Goal: Task Accomplishment & Management: Use online tool/utility

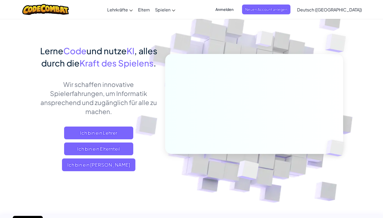
scroll to position [29, 0]
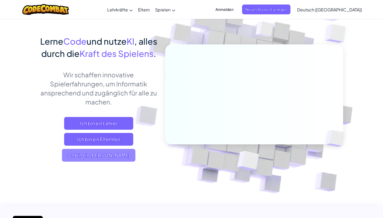
click at [80, 162] on span "Ich bin ein Schüler" at bounding box center [98, 155] width 73 height 13
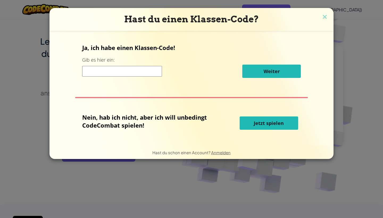
click at [259, 122] on span "Jetzt spielen" at bounding box center [269, 123] width 30 height 6
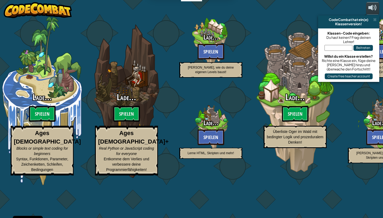
select select "de-DE"
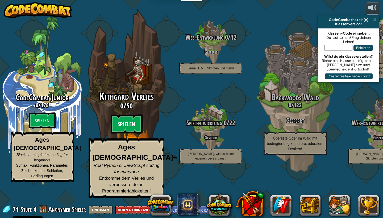
click at [123, 134] on btn "Spielen" at bounding box center [127, 124] width 32 height 19
select select "de-DE"
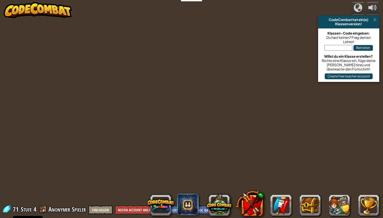
select select "de-DE"
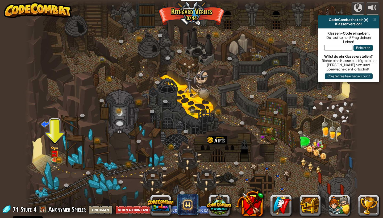
click at [361, 48] on button "Beitreten" at bounding box center [363, 48] width 19 height 6
click at [375, 20] on span at bounding box center [374, 20] width 3 height 4
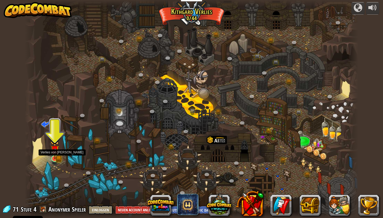
click at [54, 160] on link at bounding box center [54, 159] width 11 height 11
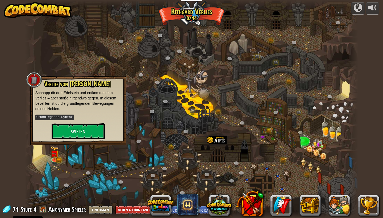
click at [80, 124] on button "Spielen" at bounding box center [78, 131] width 53 height 16
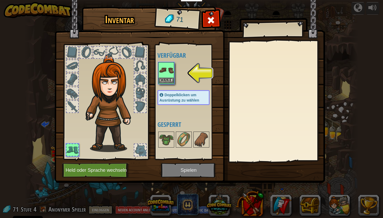
click at [171, 69] on img at bounding box center [166, 70] width 15 height 15
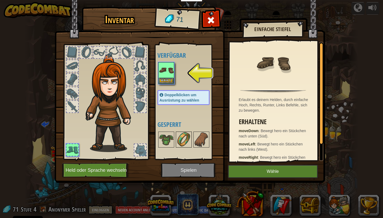
click at [177, 138] on img at bounding box center [183, 139] width 15 height 15
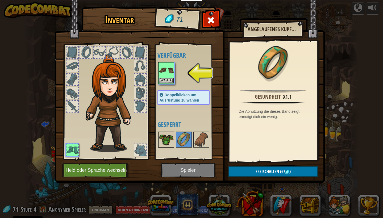
click at [169, 137] on img at bounding box center [166, 139] width 15 height 15
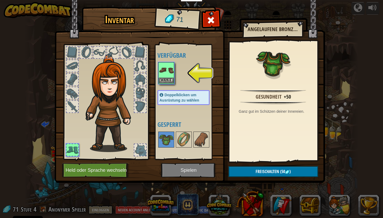
click at [166, 71] on img at bounding box center [166, 70] width 15 height 15
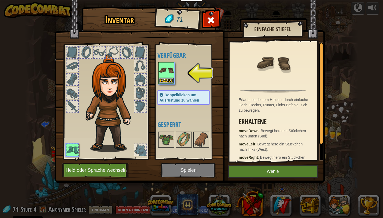
click at [260, 175] on button "Wähle" at bounding box center [273, 171] width 90 height 13
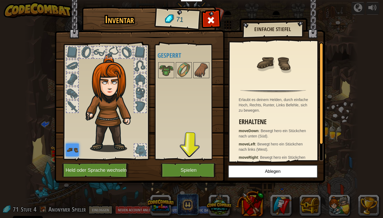
click at [168, 171] on button "Spielen" at bounding box center [189, 170] width 56 height 15
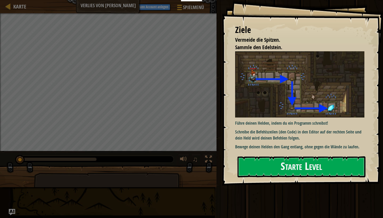
click at [271, 164] on button "Starte Level" at bounding box center [302, 166] width 128 height 21
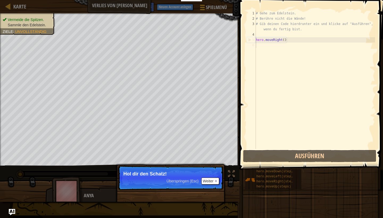
click at [208, 179] on button "Weiter" at bounding box center [210, 181] width 18 height 7
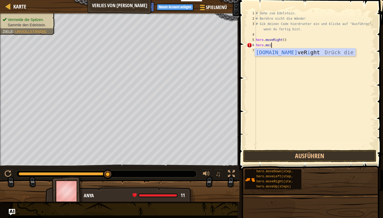
scroll to position [2, 1]
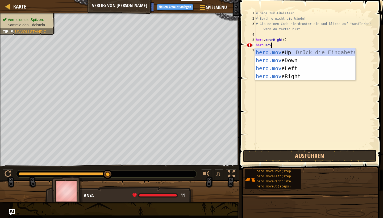
type textarea "hero.move"
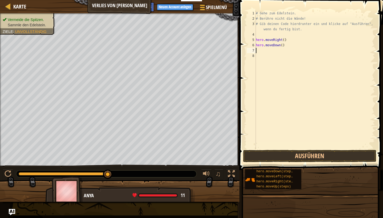
scroll to position [2, 0]
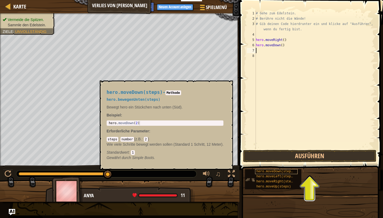
click at [266, 173] on span "hero.moveDown(steps)" at bounding box center [276, 172] width 38 height 4
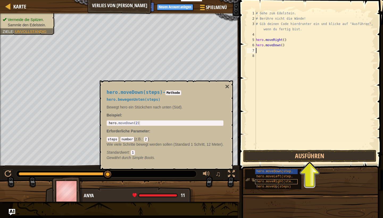
click at [265, 182] on span "hero.moveRight(steps)" at bounding box center [277, 182] width 40 height 4
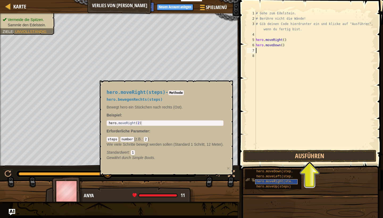
click at [265, 182] on span "hero.moveRight(steps)" at bounding box center [277, 182] width 40 height 4
type textarea "hero.moveRight(2)"
click at [157, 122] on div "hero . moveRight ( 2 )" at bounding box center [165, 127] width 115 height 13
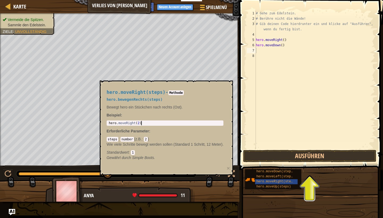
click at [157, 122] on div "hero . moveRight ( 2 )" at bounding box center [165, 127] width 115 height 13
click at [278, 60] on div "# Gehe zum Edelstein. # Berühre nicht die Wände! # Gib deinen Code hierdrunter …" at bounding box center [315, 85] width 120 height 149
click at [265, 52] on div "# Gehe zum Edelstein. # Berühre nicht die Wände! # Gib deinen Code hierdrunter …" at bounding box center [315, 85] width 120 height 149
click at [292, 158] on button "Ausführen" at bounding box center [309, 156] width 133 height 12
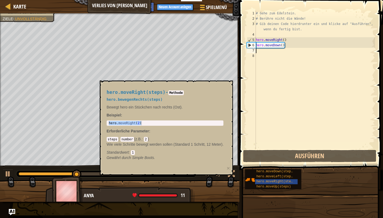
click at [66, 171] on div at bounding box center [106, 174] width 180 height 7
click at [140, 168] on div "hero.moveRight(steps) - Methode hero.bewegenRechts(steps) Bewegt hero ein Stück…" at bounding box center [167, 128] width 134 height 95
click at [134, 150] on code "1" at bounding box center [133, 152] width 4 height 5
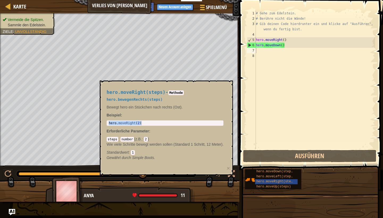
click at [137, 122] on div "hero . moveRight ( 2 )" at bounding box center [165, 127] width 115 height 13
click at [290, 53] on div "# Gehe zum Edelstein. # Berühre nicht die Wände! # Gib deinen Code hierdrunter …" at bounding box center [315, 85] width 120 height 149
paste textarea "hero.moveRight(2)"
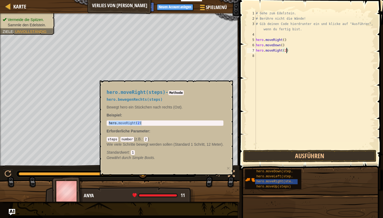
type textarea "hero.moveRight()"
click at [307, 155] on button "Ausführen" at bounding box center [309, 156] width 133 height 12
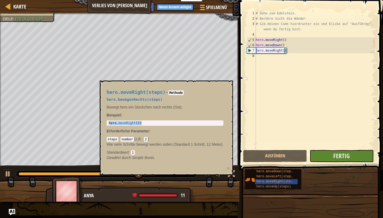
click at [332, 159] on button "Fertig" at bounding box center [342, 156] width 64 height 12
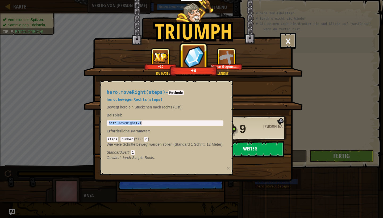
click at [257, 146] on button "Weiter" at bounding box center [250, 149] width 69 height 16
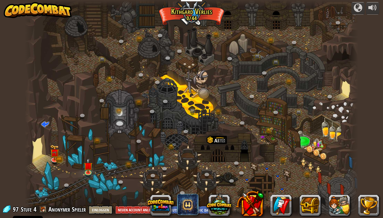
select select "de-DE"
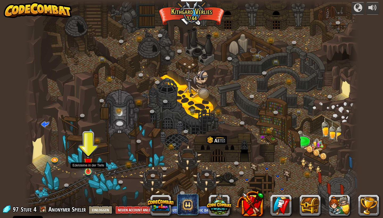
click at [88, 167] on img at bounding box center [88, 162] width 9 height 20
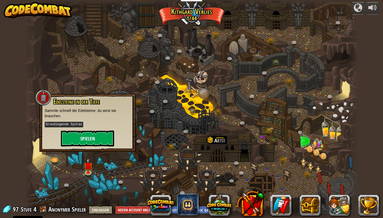
click at [85, 144] on button "Spielen" at bounding box center [87, 139] width 53 height 16
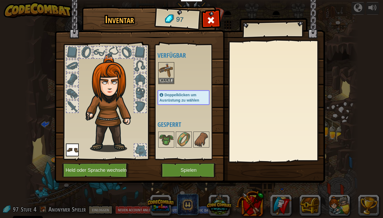
click at [140, 94] on div at bounding box center [140, 93] width 12 height 12
click at [163, 72] on img at bounding box center [166, 70] width 15 height 15
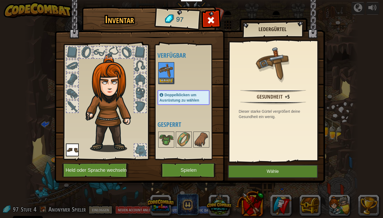
click at [266, 169] on button "Wähle" at bounding box center [273, 171] width 90 height 13
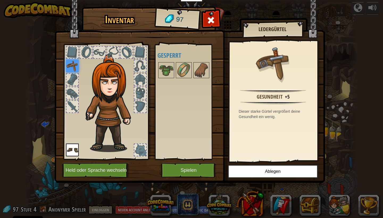
click at [187, 173] on button "Spielen" at bounding box center [189, 170] width 56 height 15
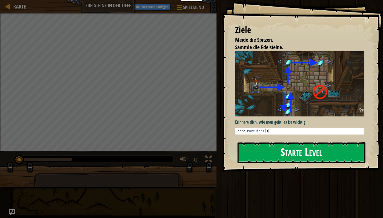
click at [278, 150] on button "Starte Level" at bounding box center [302, 152] width 128 height 21
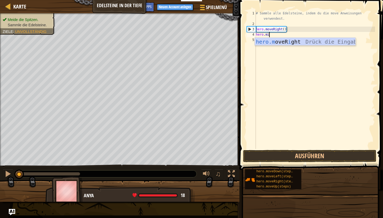
scroll to position [2, 1]
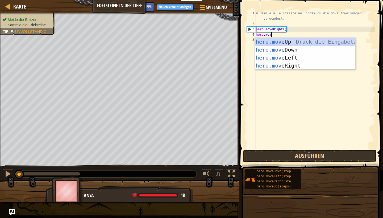
type textarea "hero.move"
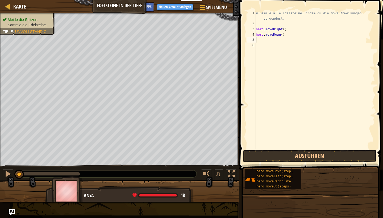
scroll to position [2, 0]
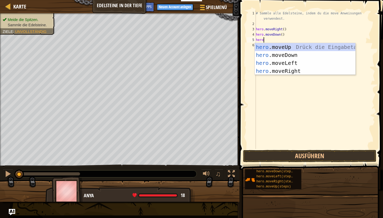
type textarea "hero."
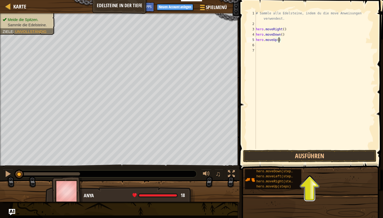
type textarea "hero.moveUp(2)"
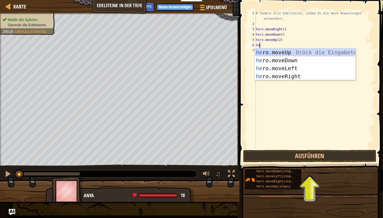
type textarea "hero"
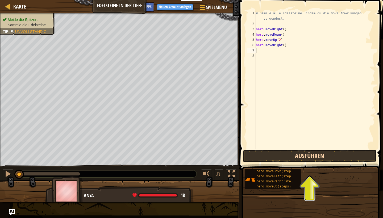
click at [290, 157] on button "Ausführen" at bounding box center [309, 156] width 133 height 12
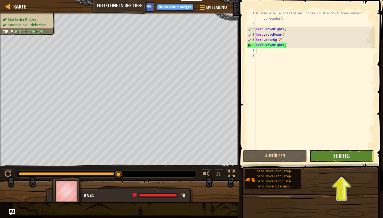
click at [347, 158] on span "Fertig" at bounding box center [341, 156] width 16 height 9
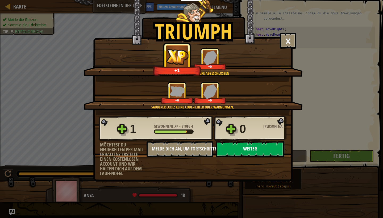
click at [243, 148] on button "Weiter" at bounding box center [250, 149] width 69 height 16
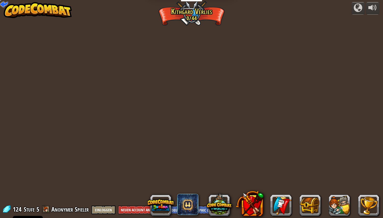
select select "de-DE"
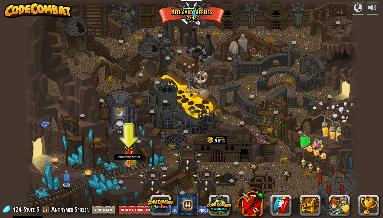
click at [127, 162] on img at bounding box center [128, 154] width 9 height 19
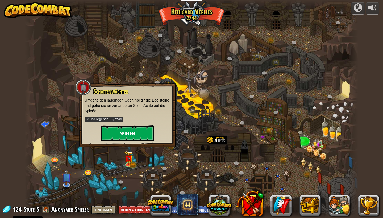
click at [136, 126] on button "Spielen" at bounding box center [127, 134] width 53 height 16
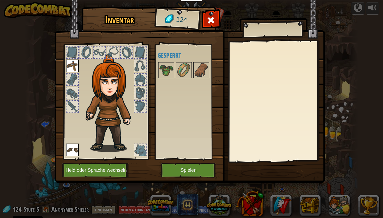
click at [100, 177] on button "Held oder Sprache wechseln" at bounding box center [96, 170] width 68 height 15
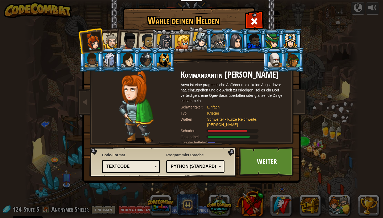
click at [109, 46] on div at bounding box center [111, 41] width 16 height 16
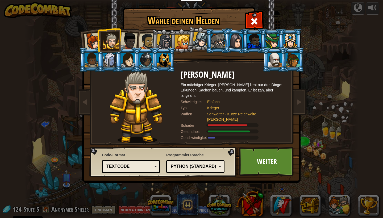
click at [167, 38] on div at bounding box center [164, 41] width 15 height 15
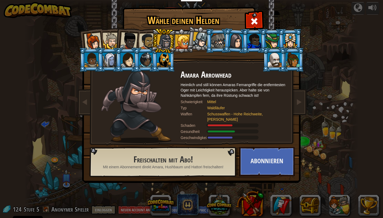
click at [178, 38] on div at bounding box center [182, 42] width 14 height 14
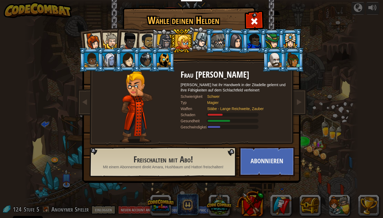
click at [162, 39] on div at bounding box center [164, 41] width 15 height 15
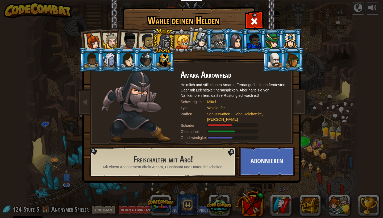
click at [93, 44] on div at bounding box center [93, 42] width 18 height 18
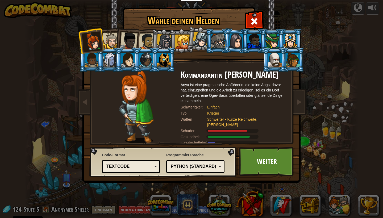
click at [130, 38] on div at bounding box center [129, 41] width 18 height 18
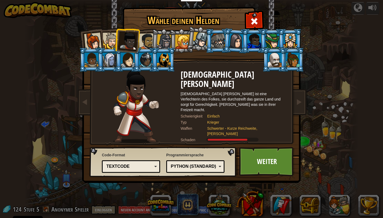
click at [144, 40] on div at bounding box center [147, 41] width 16 height 16
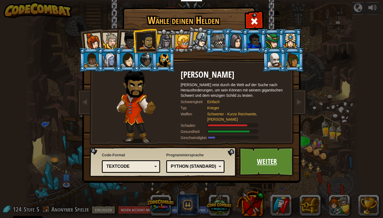
click at [265, 165] on link "Weiter" at bounding box center [267, 161] width 56 height 29
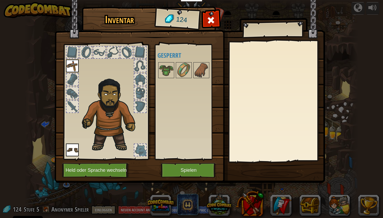
click at [184, 171] on button "Spielen" at bounding box center [189, 170] width 56 height 15
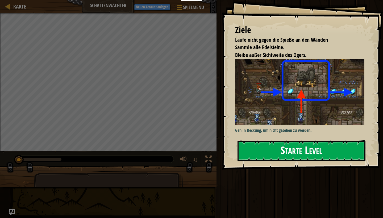
click at [280, 147] on button "Starte Level" at bounding box center [302, 151] width 128 height 21
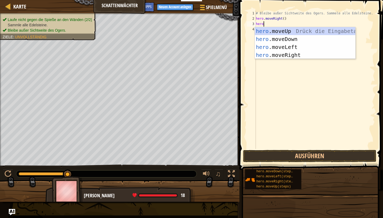
scroll to position [2, 1]
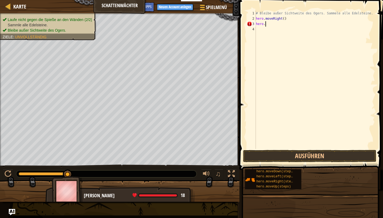
type textarea "hero.m"
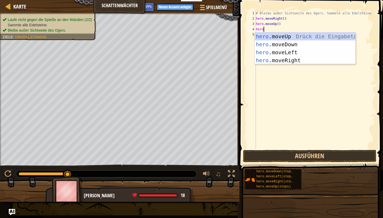
scroll to position [2, 0]
type textarea "hero."
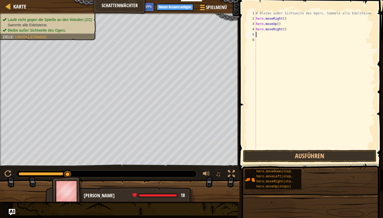
scroll to position [2, 0]
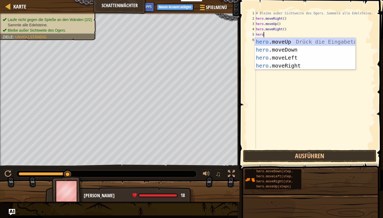
type textarea "hero."
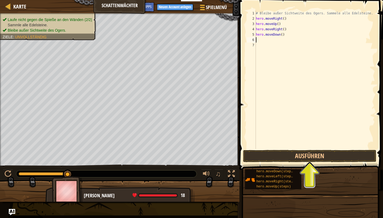
type textarea "h"
click at [293, 156] on button "Ausführen" at bounding box center [309, 156] width 133 height 12
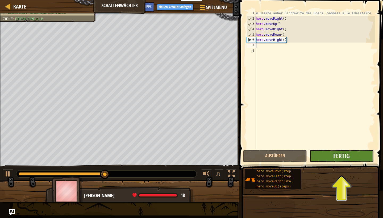
click at [337, 162] on button "Fertig" at bounding box center [342, 156] width 64 height 12
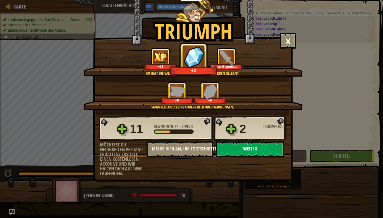
click at [240, 147] on button "Weiter" at bounding box center [250, 149] width 69 height 16
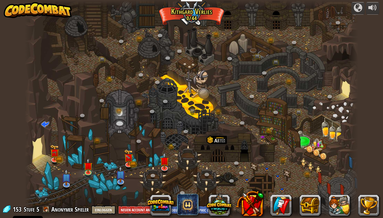
select select "de-DE"
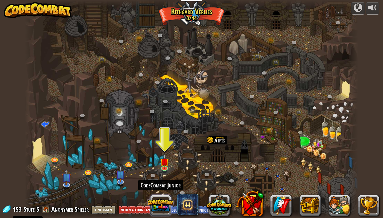
click at [165, 198] on button at bounding box center [161, 206] width 26 height 26
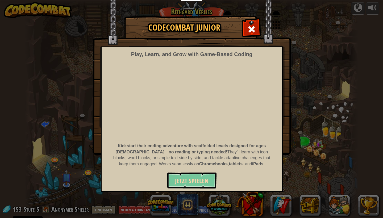
click at [186, 179] on span "Jetzt spielen" at bounding box center [192, 181] width 34 height 9
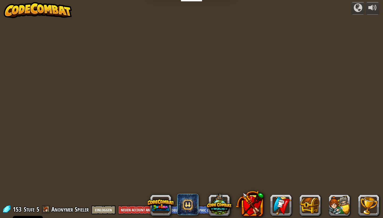
select select "de-DE"
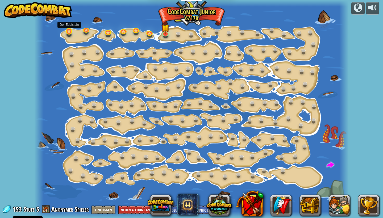
click at [68, 32] on link at bounding box center [69, 31] width 11 height 11
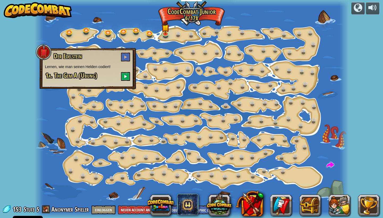
click at [127, 77] on span at bounding box center [126, 77] width 4 height 4
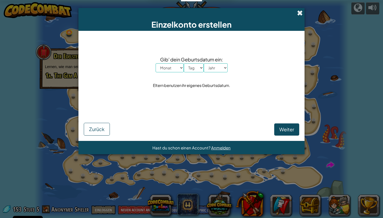
click at [301, 11] on span at bounding box center [300, 13] width 6 height 6
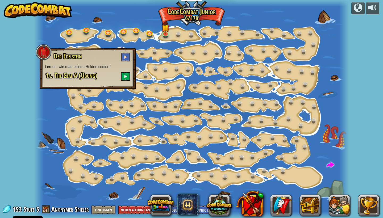
click at [125, 55] on span at bounding box center [126, 57] width 4 height 4
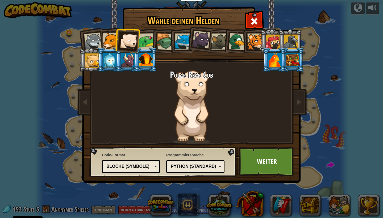
click at [109, 50] on li at bounding box center [109, 60] width 24 height 24
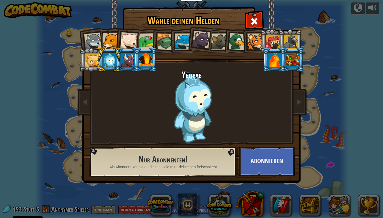
click at [109, 44] on div at bounding box center [111, 41] width 16 height 16
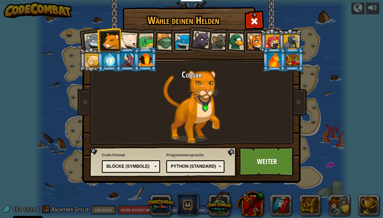
click at [109, 44] on div at bounding box center [111, 41] width 16 height 16
click at [96, 40] on div at bounding box center [93, 42] width 18 height 18
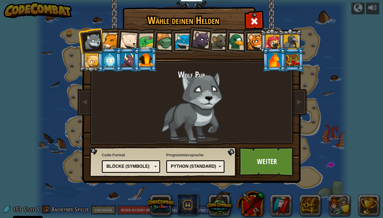
click at [142, 38] on div at bounding box center [147, 41] width 16 height 16
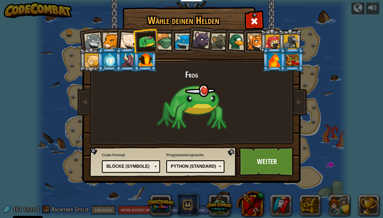
click at [162, 40] on div at bounding box center [164, 41] width 17 height 17
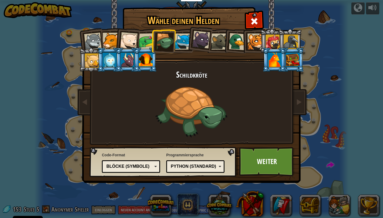
click at [177, 42] on div at bounding box center [183, 42] width 16 height 16
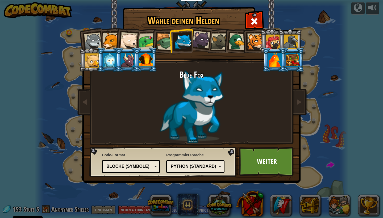
click at [201, 40] on div at bounding box center [201, 40] width 18 height 18
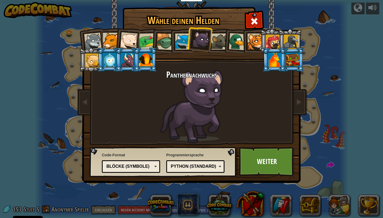
click at [252, 39] on div at bounding box center [255, 42] width 16 height 16
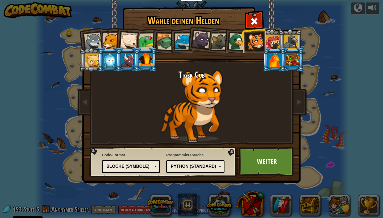
click at [291, 56] on div at bounding box center [293, 60] width 14 height 14
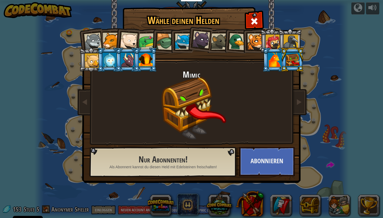
click at [252, 43] on div at bounding box center [255, 42] width 16 height 16
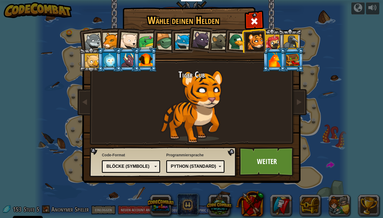
click at [243, 41] on li at bounding box center [254, 41] width 24 height 24
click at [235, 42] on div at bounding box center [237, 41] width 17 height 17
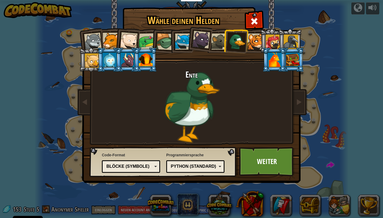
click at [253, 40] on div at bounding box center [255, 42] width 16 height 16
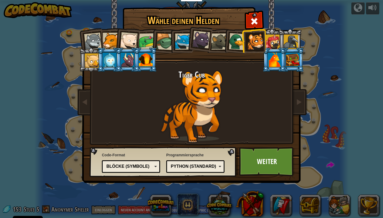
click at [190, 40] on li at bounding box center [199, 39] width 26 height 27
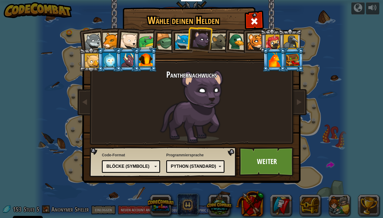
click at [190, 40] on li at bounding box center [199, 39] width 26 height 27
click at [161, 38] on div at bounding box center [164, 41] width 17 height 17
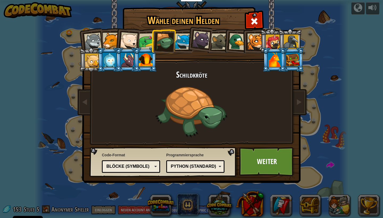
click at [198, 40] on div at bounding box center [201, 40] width 18 height 18
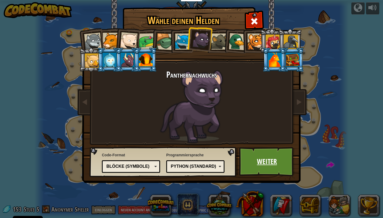
click at [266, 164] on link "Weiter" at bounding box center [267, 161] width 56 height 29
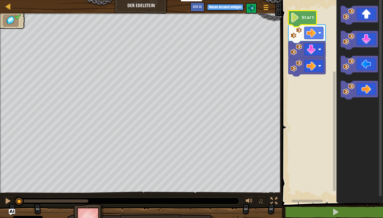
click at [307, 16] on text "Start" at bounding box center [308, 17] width 13 height 5
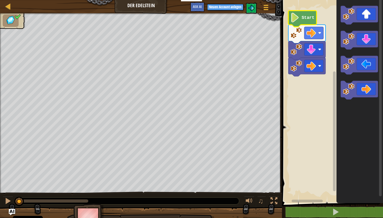
click at [307, 16] on text "Start" at bounding box center [308, 17] width 13 height 5
click at [309, 14] on icon "Blockly Arbeitsbereich" at bounding box center [302, 19] width 28 height 16
click at [315, 10] on rect "Blockly Arbeitsbereich" at bounding box center [331, 100] width 103 height 206
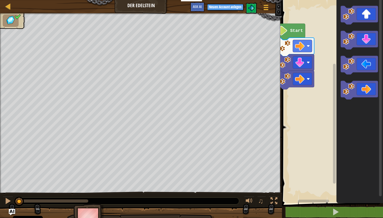
click at [304, 23] on rect "Blockly Arbeitsbereich" at bounding box center [331, 100] width 103 height 206
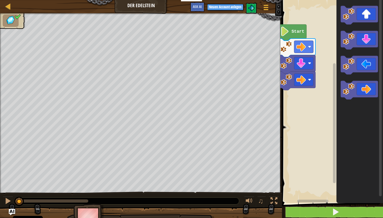
click at [316, 211] on button at bounding box center [335, 212] width 103 height 12
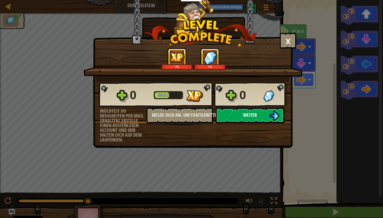
click at [266, 111] on button "Weiter" at bounding box center [250, 116] width 69 height 16
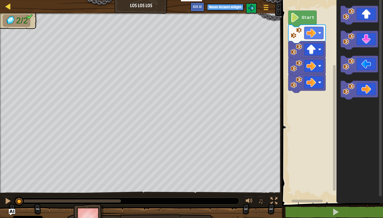
click at [10, 4] on div at bounding box center [8, 6] width 7 height 7
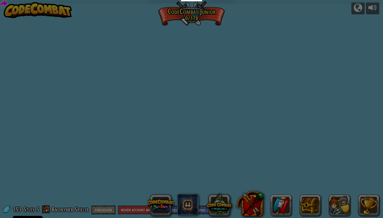
select select "de-DE"
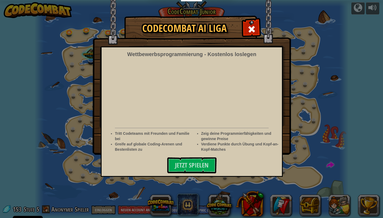
click at [9, 1] on body "Cookie Policy CodeCombat nutzt essentielle und einige nicht-essentielle Cookies…" at bounding box center [191, 0] width 383 height 1
click at [239, 27] on img at bounding box center [192, 77] width 199 height 155
click at [258, 24] on div at bounding box center [251, 28] width 17 height 17
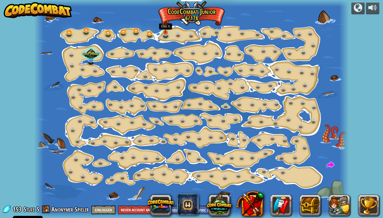
click at [164, 33] on link at bounding box center [165, 32] width 11 height 11
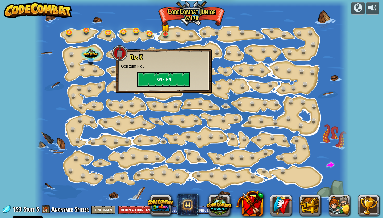
click at [166, 75] on button "Spielen" at bounding box center [163, 80] width 53 height 16
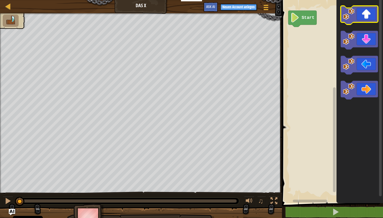
click at [366, 10] on icon "Blockly Arbeitsbereich" at bounding box center [359, 15] width 37 height 19
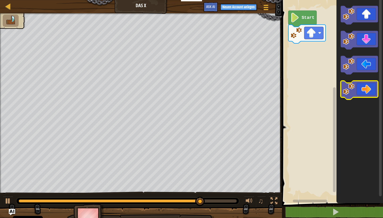
click at [372, 90] on icon "Blockly Arbeitsbereich" at bounding box center [359, 90] width 37 height 19
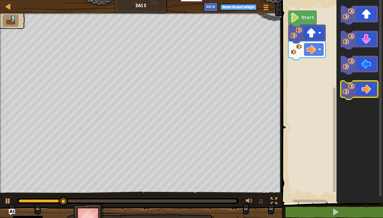
click at [372, 90] on icon "Blockly Arbeitsbereich" at bounding box center [359, 90] width 37 height 19
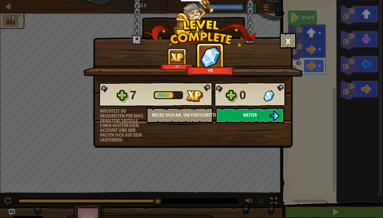
click at [240, 113] on button "Weiter" at bounding box center [250, 116] width 69 height 16
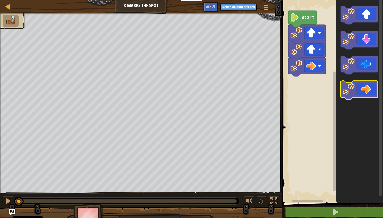
click at [362, 89] on icon "Blockly Arbeitsbereich" at bounding box center [359, 90] width 37 height 19
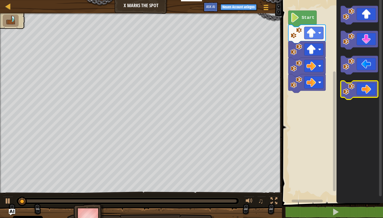
click at [362, 89] on icon "Blockly Arbeitsbereich" at bounding box center [359, 90] width 37 height 19
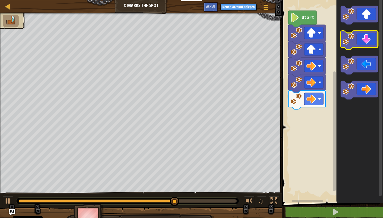
click at [365, 41] on icon "Blockly Arbeitsbereich" at bounding box center [359, 40] width 37 height 19
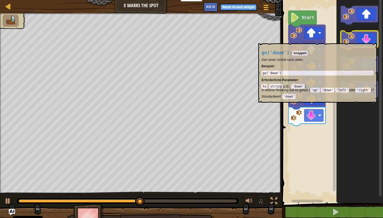
click at [365, 41] on icon "Blockly Arbeitsbereich" at bounding box center [359, 40] width 37 height 19
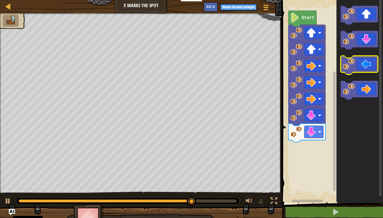
click at [359, 61] on icon "Blockly Arbeitsbereich" at bounding box center [359, 65] width 37 height 19
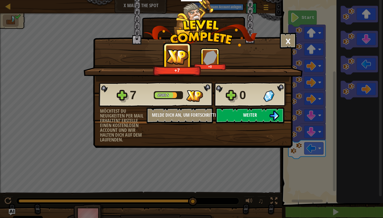
click at [255, 109] on button "Weiter" at bounding box center [250, 116] width 69 height 16
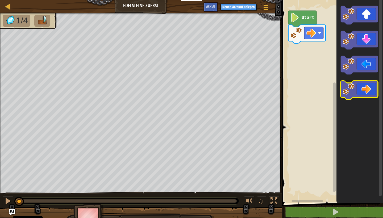
click at [365, 83] on icon "Blockly Arbeitsbereich" at bounding box center [359, 90] width 37 height 19
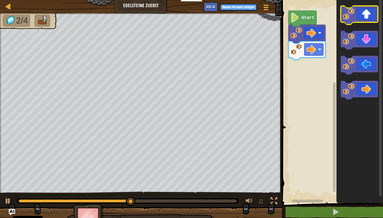
click at [360, 12] on icon "Blockly Arbeitsbereich" at bounding box center [359, 15] width 37 height 19
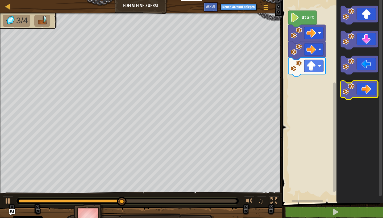
click at [353, 88] on image "Blockly Arbeitsbereich" at bounding box center [349, 89] width 12 height 12
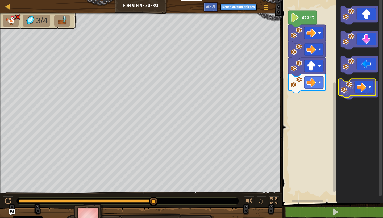
click at [343, 87] on image "Blockly Arbeitsbereich" at bounding box center [349, 89] width 12 height 12
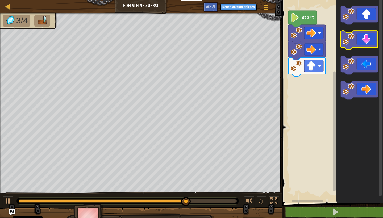
click at [364, 42] on icon "Blockly Arbeitsbereich" at bounding box center [359, 40] width 37 height 19
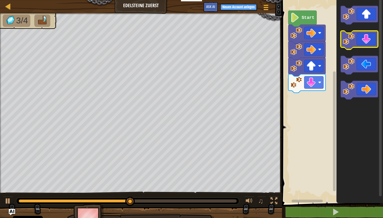
click at [364, 42] on icon "Blockly Arbeitsbereich" at bounding box center [359, 40] width 37 height 19
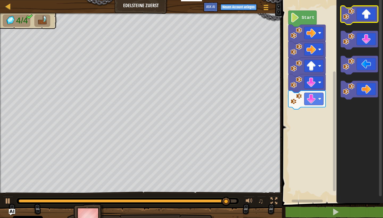
click at [360, 23] on rect "Blockly Arbeitsbereich" at bounding box center [359, 15] width 37 height 19
click at [360, 21] on icon "Blockly Arbeitsbereich" at bounding box center [359, 15] width 37 height 19
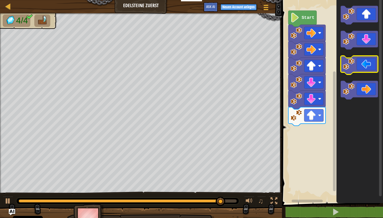
click at [349, 64] on image "Blockly Arbeitsbereich" at bounding box center [349, 64] width 12 height 12
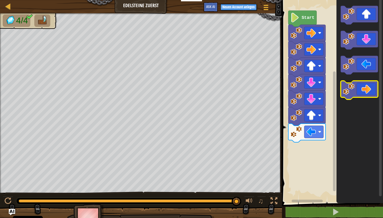
click at [371, 87] on icon "Blockly Arbeitsbereich" at bounding box center [359, 90] width 37 height 19
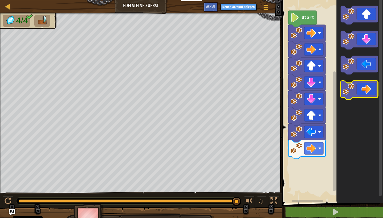
click at [371, 87] on icon "Blockly Arbeitsbereich" at bounding box center [359, 90] width 37 height 19
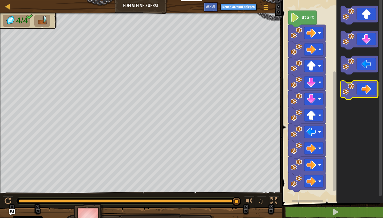
click at [371, 87] on icon "Blockly Arbeitsbereich" at bounding box center [359, 90] width 37 height 19
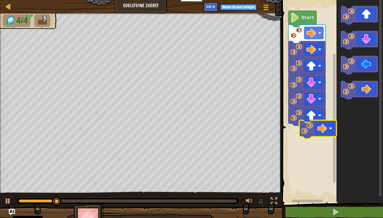
click at [310, 132] on div "Start" at bounding box center [331, 100] width 103 height 206
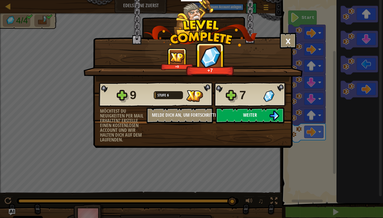
click at [258, 115] on button "Weiter" at bounding box center [250, 116] width 69 height 16
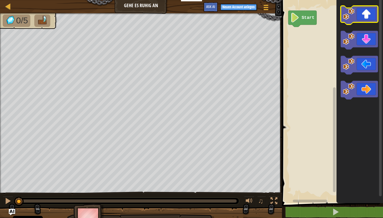
click at [365, 17] on icon "Blockly Arbeitsbereich" at bounding box center [359, 15] width 37 height 19
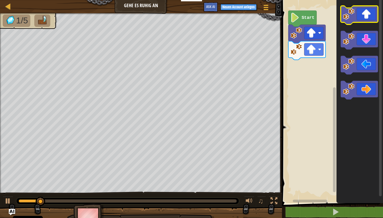
click at [365, 17] on icon "Blockly Arbeitsbereich" at bounding box center [359, 15] width 37 height 19
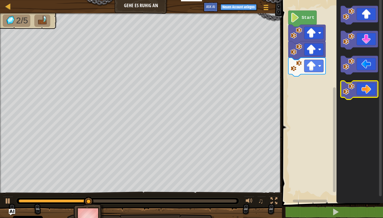
click at [363, 94] on icon "Blockly Arbeitsbereich" at bounding box center [359, 90] width 37 height 19
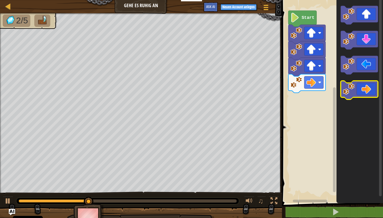
click at [363, 94] on icon "Blockly Arbeitsbereich" at bounding box center [359, 90] width 37 height 19
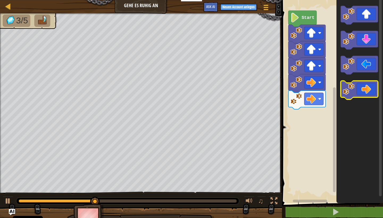
click at [363, 94] on icon "Blockly Arbeitsbereich" at bounding box center [359, 90] width 37 height 19
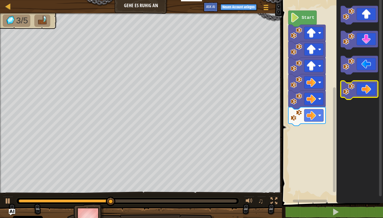
click at [363, 94] on icon "Blockly Arbeitsbereich" at bounding box center [359, 90] width 37 height 19
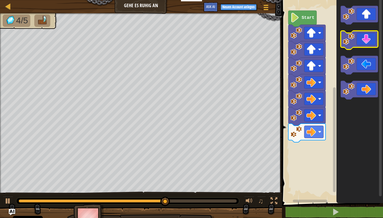
click at [361, 42] on icon "Blockly Arbeitsbereich" at bounding box center [359, 40] width 37 height 19
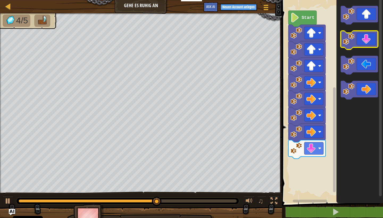
click at [361, 42] on icon "Blockly Arbeitsbereich" at bounding box center [359, 40] width 37 height 19
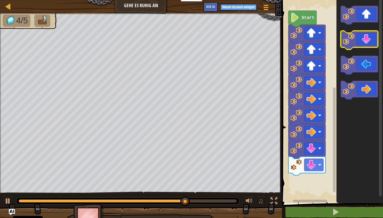
click at [361, 42] on icon "Blockly Arbeitsbereich" at bounding box center [359, 40] width 37 height 19
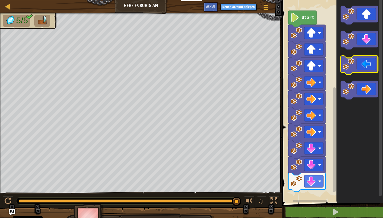
click at [352, 67] on image "Blockly Arbeitsbereich" at bounding box center [349, 64] width 12 height 12
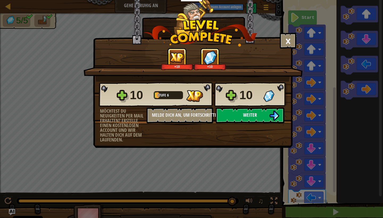
click at [268, 112] on button "Weiter" at bounding box center [250, 116] width 69 height 16
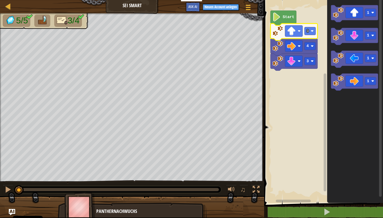
click at [282, 97] on rect "Blockly Arbeitsbereich" at bounding box center [323, 100] width 121 height 206
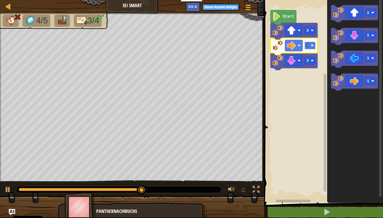
click at [310, 44] on rect "Blockly Arbeitsbereich" at bounding box center [310, 46] width 11 height 8
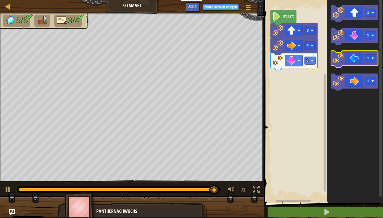
click at [346, 63] on icon "Blockly Arbeitsbereich" at bounding box center [354, 59] width 47 height 17
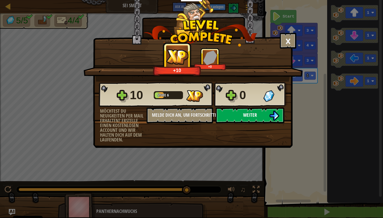
click at [252, 116] on span "Weiter" at bounding box center [250, 115] width 14 height 7
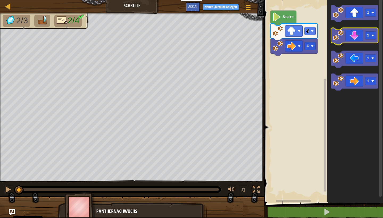
click at [354, 31] on icon "Blockly Arbeitsbereich" at bounding box center [354, 36] width 47 height 17
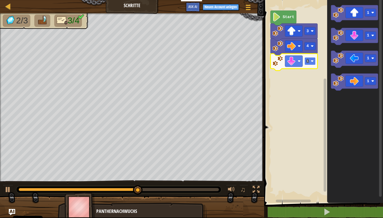
click at [309, 61] on text "1" at bounding box center [308, 61] width 2 height 4
click at [307, 63] on text "2" at bounding box center [308, 61] width 2 height 4
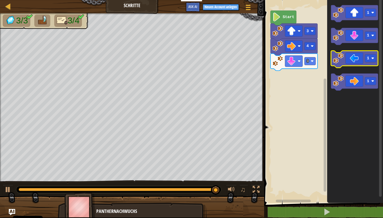
click at [351, 60] on icon "Blockly Arbeitsbereich" at bounding box center [354, 59] width 47 height 17
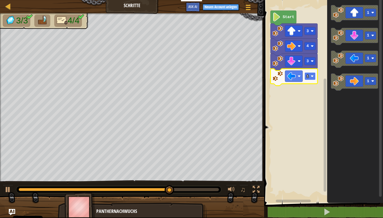
click at [308, 77] on text "1" at bounding box center [308, 76] width 2 height 4
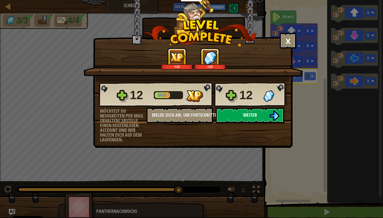
click at [255, 117] on span "Weiter" at bounding box center [250, 115] width 14 height 7
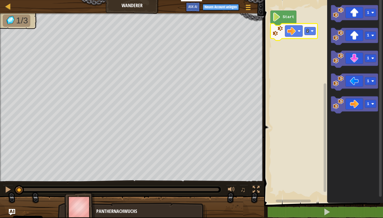
click at [321, 53] on rect "Blockly Arbeitsbereich" at bounding box center [323, 100] width 121 height 206
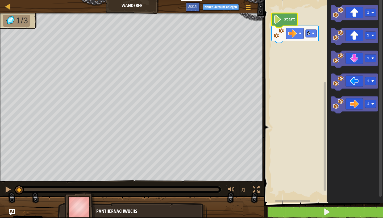
click at [284, 212] on button at bounding box center [327, 212] width 121 height 12
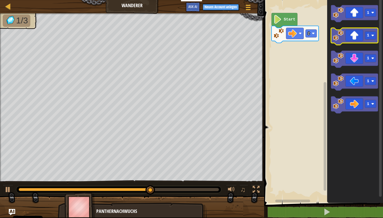
click at [356, 37] on icon "Blockly Arbeitsbereich" at bounding box center [354, 36] width 47 height 17
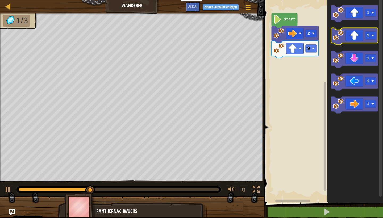
click at [355, 35] on icon "Blockly Arbeitsbereich" at bounding box center [354, 36] width 47 height 17
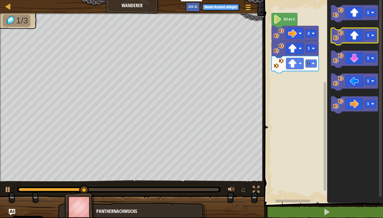
click at [355, 35] on icon "Blockly Arbeitsbereich" at bounding box center [354, 36] width 47 height 17
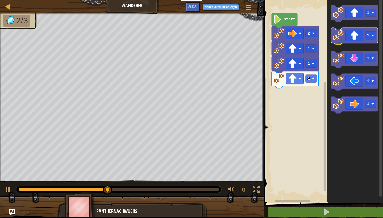
click at [354, 35] on icon "Blockly Arbeitsbereich" at bounding box center [354, 36] width 47 height 17
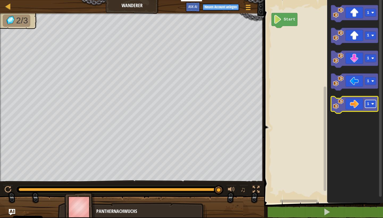
click at [368, 107] on rect "Blockly Arbeitsbereich" at bounding box center [370, 104] width 11 height 8
drag, startPoint x: 364, startPoint y: 129, endPoint x: 360, endPoint y: 118, distance: 10.7
click at [360, 118] on div "Karte Wanderer Spielmenü Neuen Account anlegen Ask AI 1 ההההההההההההההההההההההה…" at bounding box center [191, 109] width 383 height 218
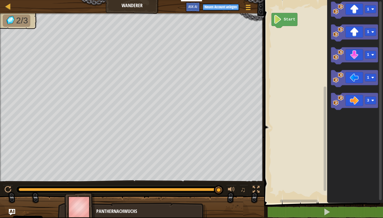
click at [355, 107] on icon "1 1 1 1 3" at bounding box center [355, 100] width 56 height 206
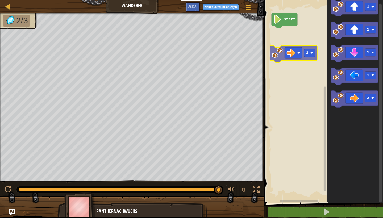
click at [288, 45] on div "Start 1 1 1 1 3 3" at bounding box center [323, 100] width 121 height 206
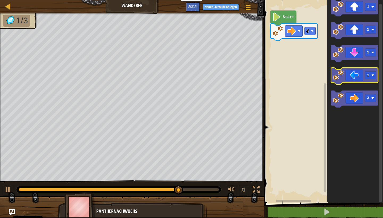
click at [351, 74] on icon "Blockly Arbeitsbereich" at bounding box center [354, 76] width 47 height 17
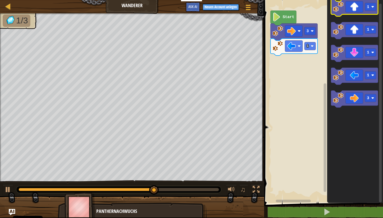
click at [349, 10] on icon "Blockly Arbeitsbereich" at bounding box center [354, 7] width 47 height 17
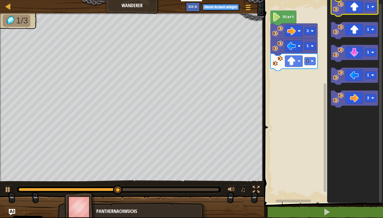
click at [349, 10] on icon "Blockly Arbeitsbereich" at bounding box center [354, 7] width 47 height 17
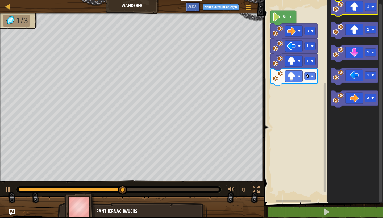
click at [349, 10] on icon "Blockly Arbeitsbereich" at bounding box center [354, 7] width 47 height 17
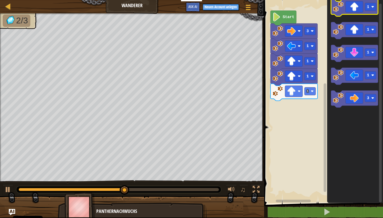
click at [349, 10] on icon "Blockly Arbeitsbereich" at bounding box center [354, 7] width 47 height 17
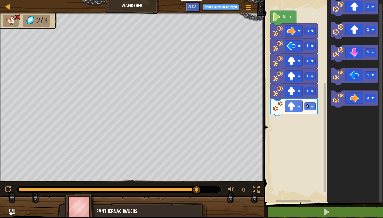
click at [11, 209] on img "Ask AI" at bounding box center [12, 212] width 7 height 7
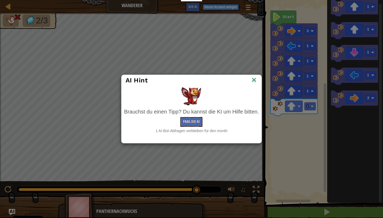
click at [191, 119] on button "Frag die KI" at bounding box center [191, 122] width 22 height 10
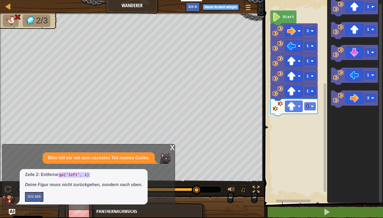
click at [171, 148] on div "x" at bounding box center [172, 147] width 5 height 5
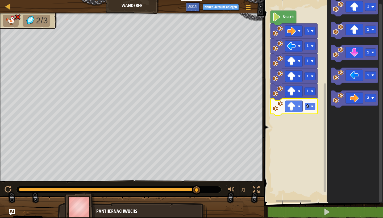
click at [310, 107] on rect "Blockly Arbeitsbereich" at bounding box center [310, 106] width 11 height 8
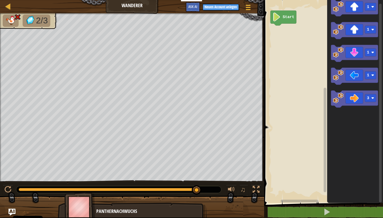
click at [10, 212] on img "Ask AI" at bounding box center [12, 212] width 7 height 7
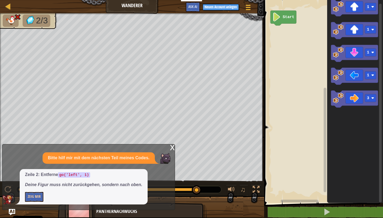
click at [33, 197] on button "Zeig mir" at bounding box center [34, 197] width 18 height 10
click at [34, 196] on button "Verstecken" at bounding box center [36, 197] width 23 height 10
click at [34, 196] on button "Zeig mir" at bounding box center [34, 197] width 18 height 10
click at [34, 196] on button "Verstecken" at bounding box center [36, 197] width 23 height 10
click at [34, 196] on button "Zeig mir" at bounding box center [34, 197] width 18 height 10
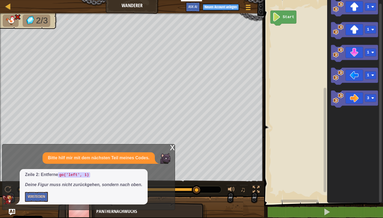
click at [36, 197] on button "Verstecken" at bounding box center [36, 197] width 23 height 10
click at [36, 197] on button "Zeig mir" at bounding box center [34, 197] width 18 height 10
click at [36, 198] on button "Verstecken" at bounding box center [36, 197] width 23 height 10
click at [36, 198] on button "Zeig mir" at bounding box center [34, 197] width 18 height 10
click at [36, 198] on button "Verstecken" at bounding box center [36, 197] width 23 height 10
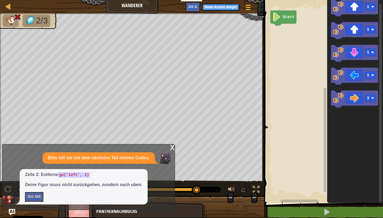
click at [36, 198] on button "Zeig mir" at bounding box center [34, 197] width 18 height 10
click at [36, 198] on button "Verstecken" at bounding box center [36, 197] width 23 height 10
click at [33, 210] on div "x Bitte hilf mir mit dem nächsten Teil meines Codes. Zeile 2: Entferne go('left…" at bounding box center [88, 177] width 173 height 66
drag, startPoint x: 33, startPoint y: 208, endPoint x: 35, endPoint y: 203, distance: 5.4
click at [33, 207] on div "x Bitte hilf mir mit dem nächsten Teil meines Codes. Zeile 2: Entferne go('left…" at bounding box center [88, 177] width 173 height 66
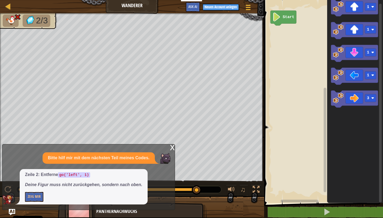
click at [35, 203] on div "Zeile 2: Entferne go('left', 1) Deine Figur muss nicht zurückgehen, sondern nac…" at bounding box center [84, 186] width 128 height 35
click at [29, 199] on button "Zeig mir" at bounding box center [34, 197] width 18 height 10
click at [29, 199] on button "Verstecken" at bounding box center [36, 197] width 23 height 10
click at [29, 199] on button "Zeig mir" at bounding box center [34, 197] width 18 height 10
click at [11, 209] on img "Ask AI" at bounding box center [12, 212] width 7 height 7
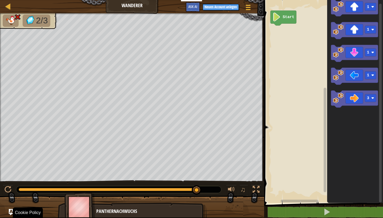
click at [155, 208] on div "Panthernachwuchs" at bounding box center [148, 211] width 105 height 7
click at [165, 218] on div "Karte Wanderer Spielmenü Neuen Account anlegen Ask AI 1 2 3 go ( 'right' , 3 ) …" at bounding box center [191, 109] width 383 height 218
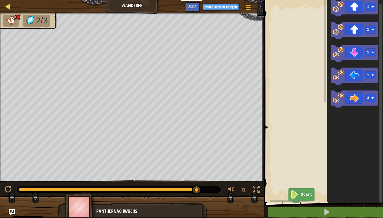
click at [13, 7] on link "Karte" at bounding box center [12, 6] width 3 height 7
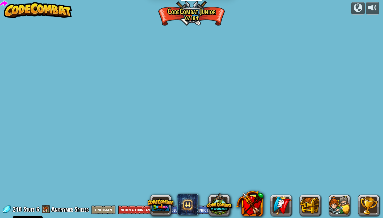
select select "de-DE"
